Goal: Information Seeking & Learning: Learn about a topic

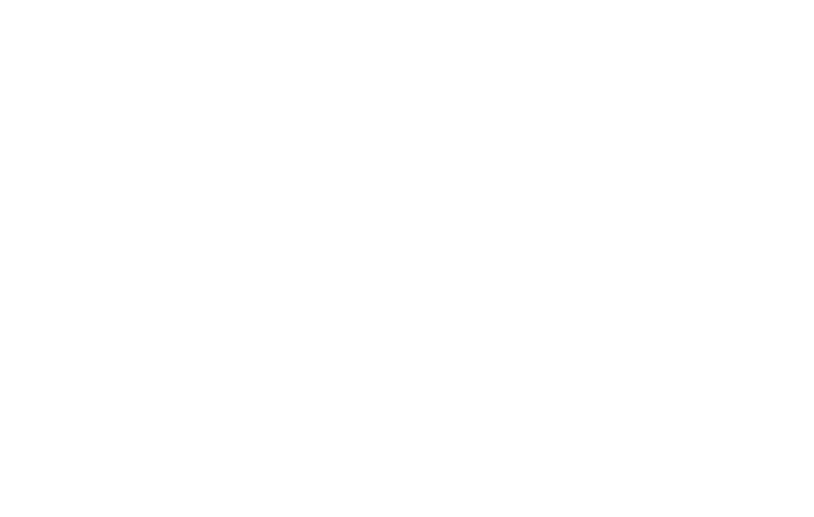
scroll to position [217, 0]
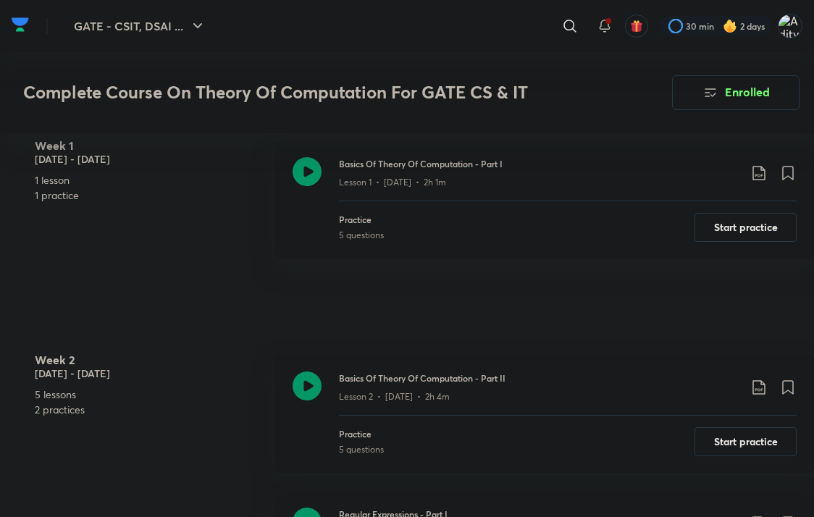
scroll to position [579, 0]
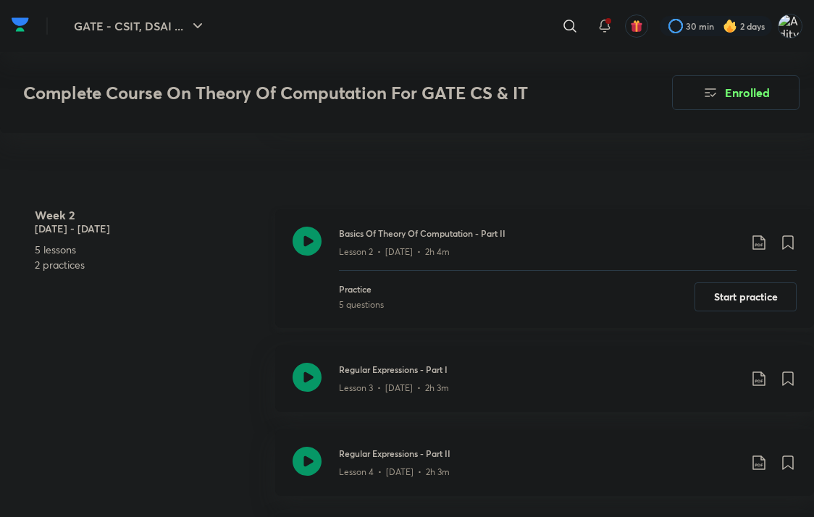
click at [312, 227] on icon at bounding box center [306, 241] width 29 height 29
